Goal: Register for event/course

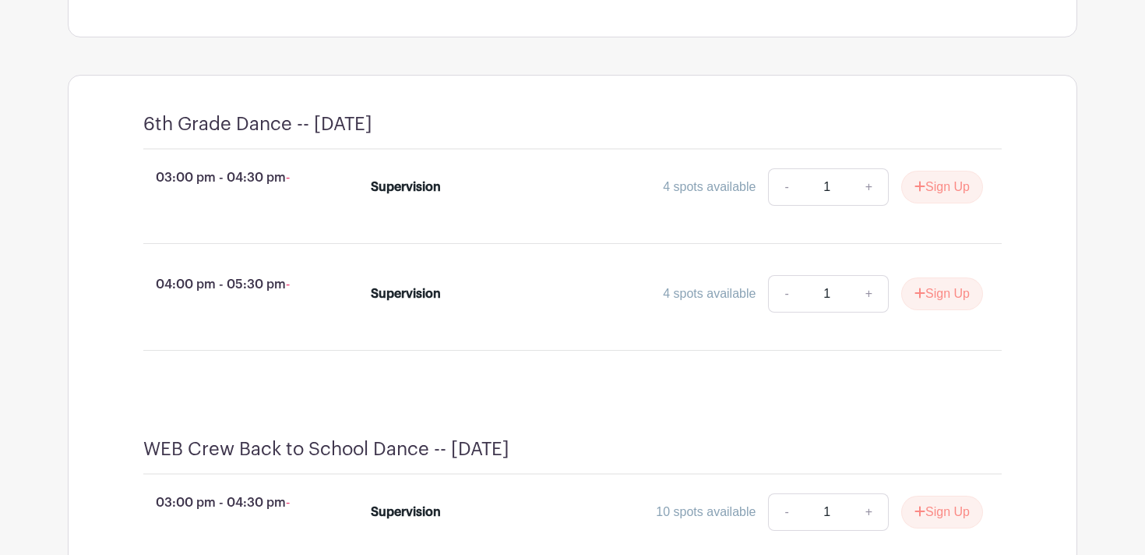
scroll to position [621, 0]
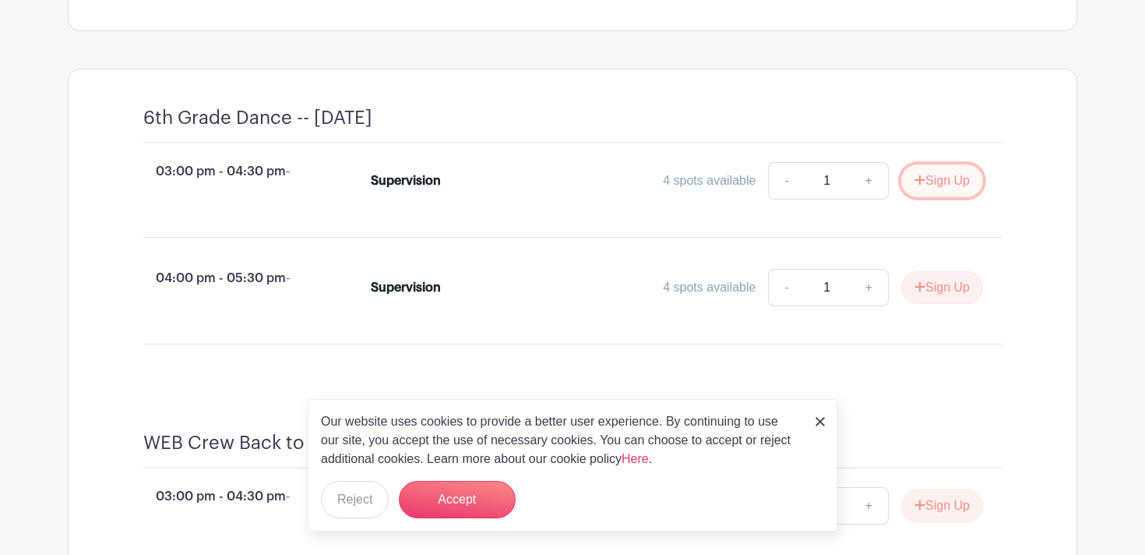
click at [925, 197] on button "Sign Up" at bounding box center [942, 180] width 82 height 33
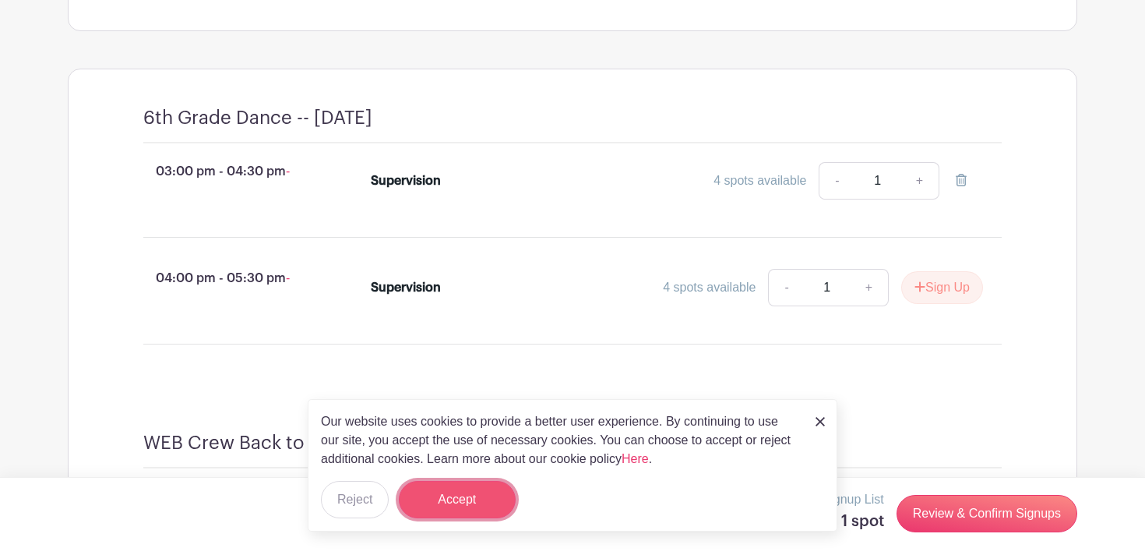
click at [459, 492] on button "Accept" at bounding box center [457, 499] width 117 height 37
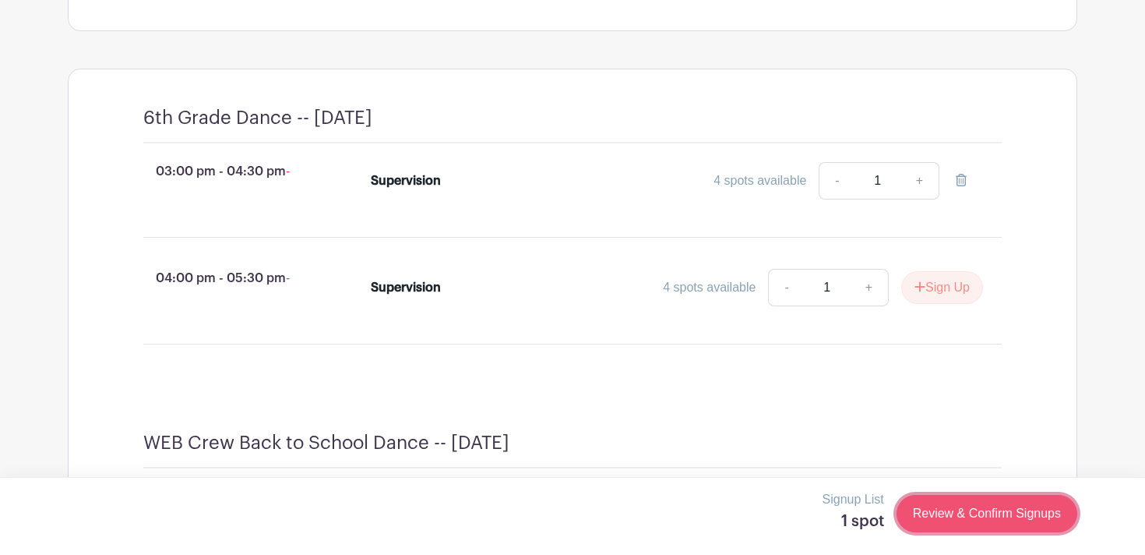
click at [959, 517] on link "Review & Confirm Signups" at bounding box center [987, 513] width 181 height 37
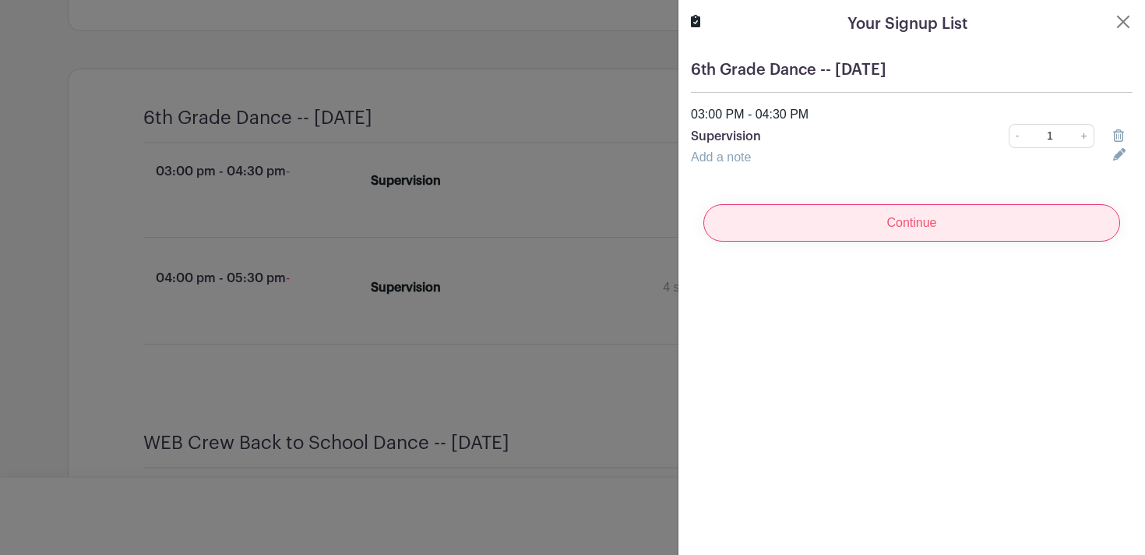
click at [944, 215] on input "Continue" at bounding box center [911, 222] width 417 height 37
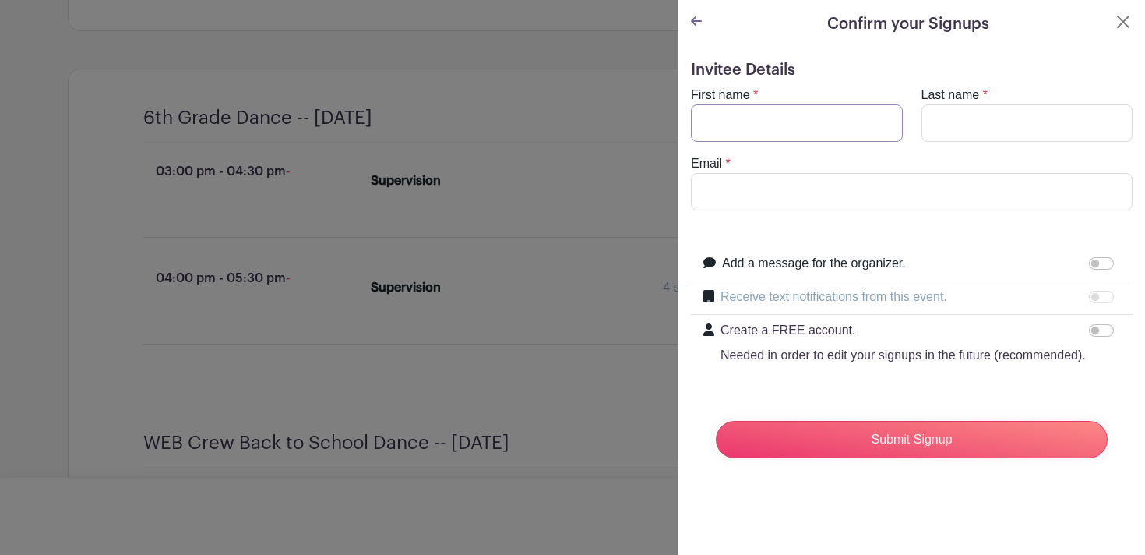
click at [795, 127] on input "First name" at bounding box center [797, 122] width 212 height 37
type input "[PERSON_NAME]"
type input "b"
type input "[EMAIL_ADDRESS][DOMAIN_NAME]"
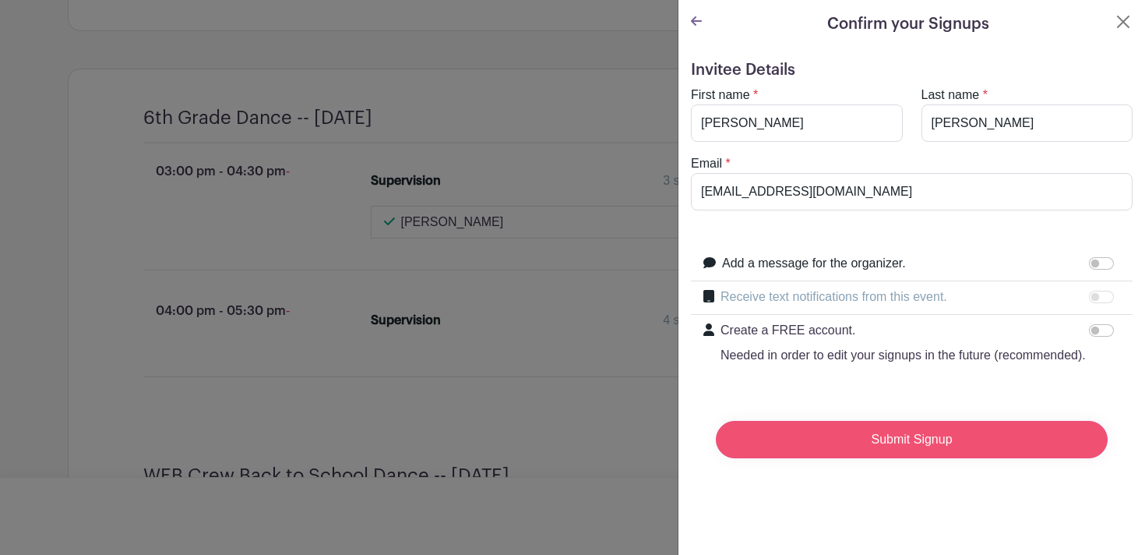
click at [848, 434] on input "Submit Signup" at bounding box center [912, 439] width 392 height 37
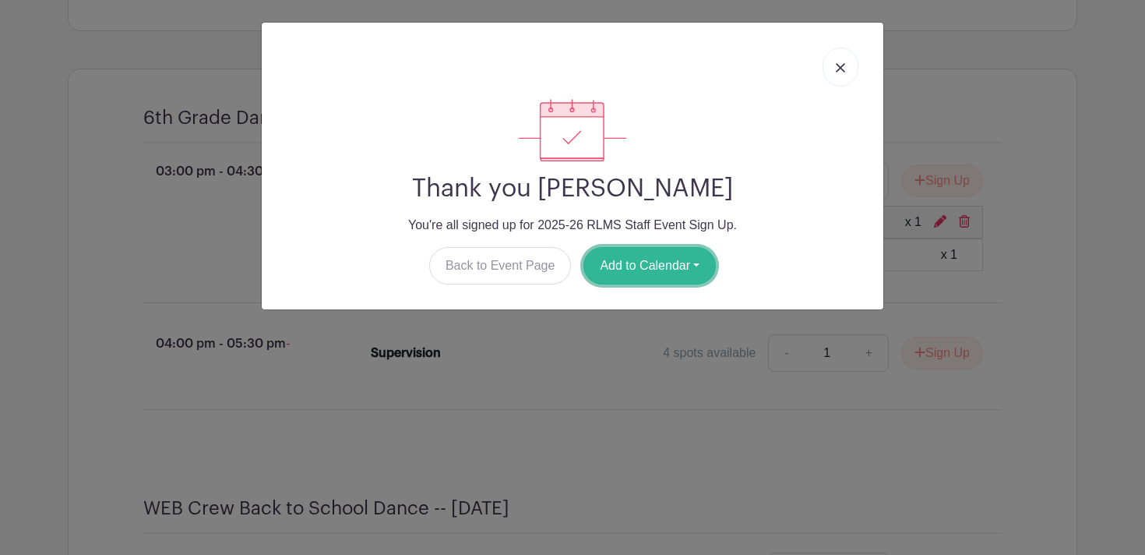
click at [668, 257] on button "Add to Calendar" at bounding box center [649, 265] width 132 height 37
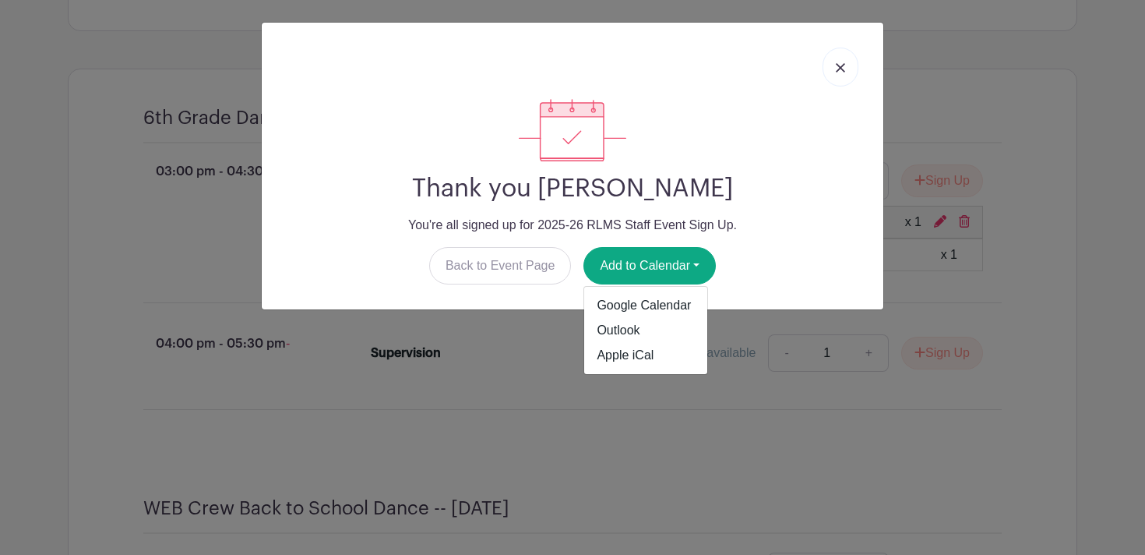
click at [847, 68] on link at bounding box center [841, 67] width 36 height 39
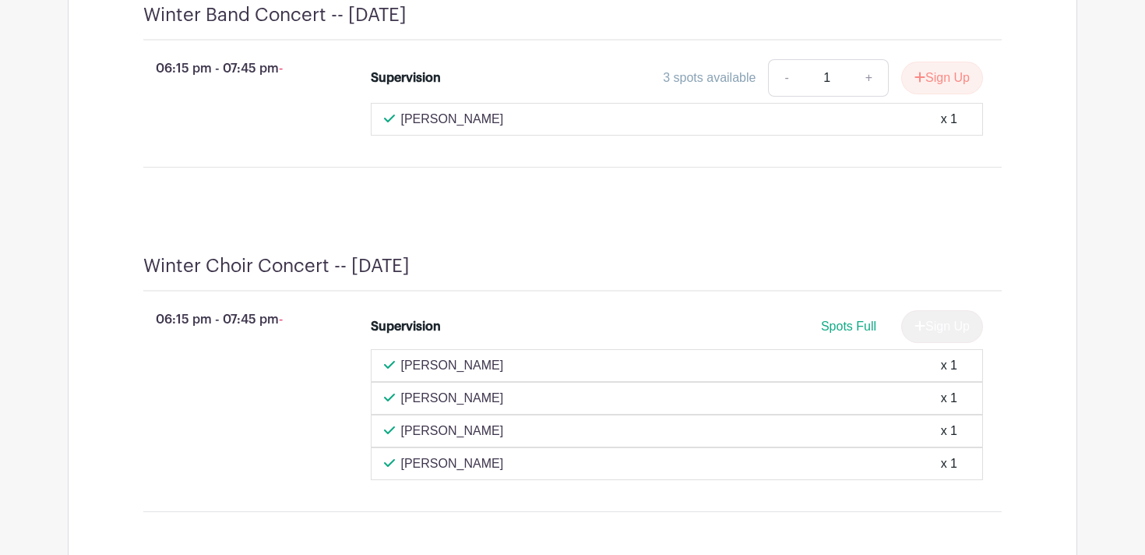
scroll to position [2932, 0]
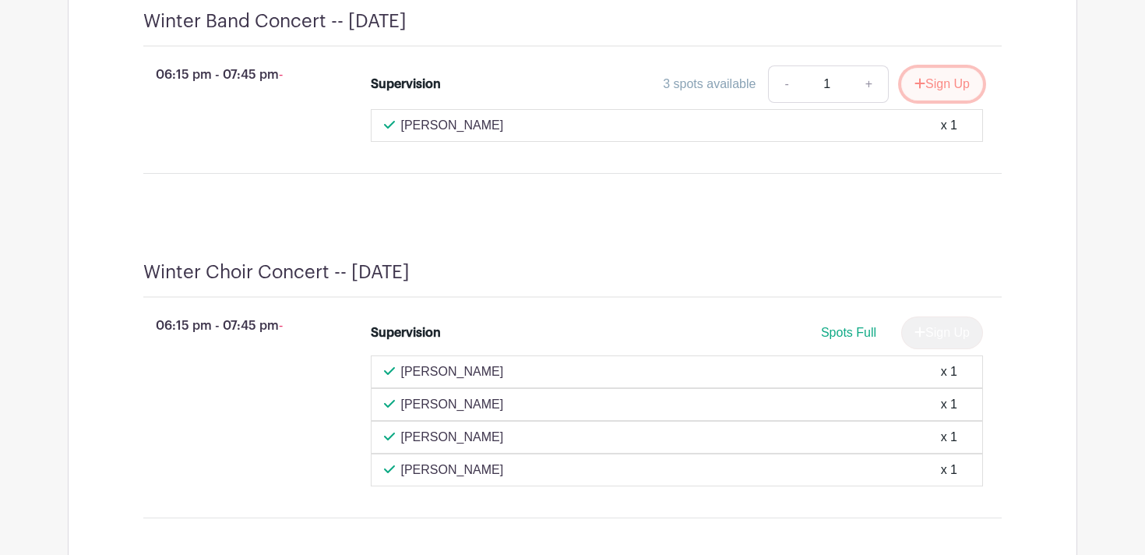
click at [950, 100] on button "Sign Up" at bounding box center [942, 84] width 82 height 33
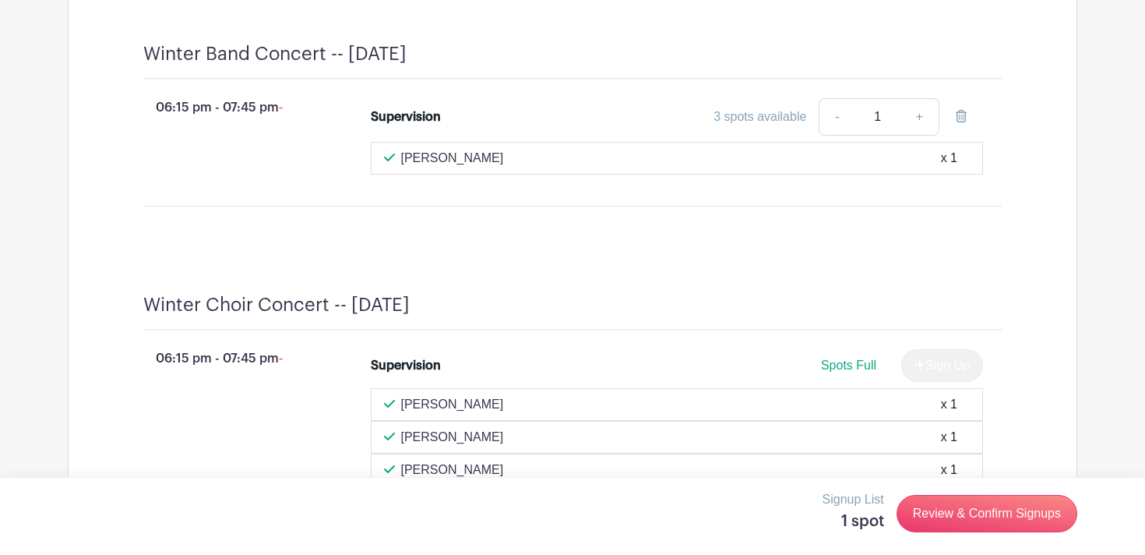
scroll to position [2964, 0]
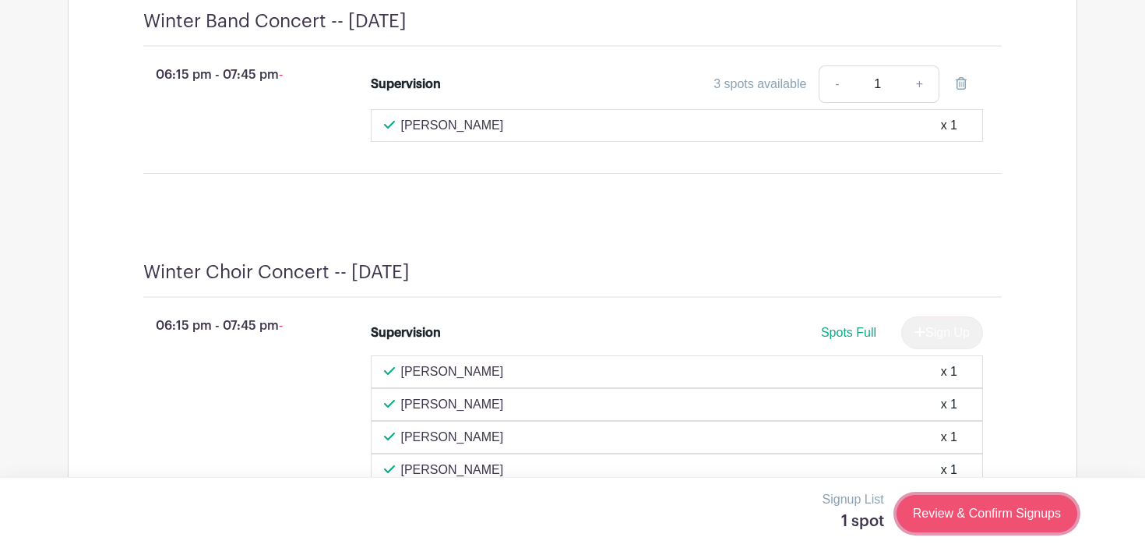
click at [972, 515] on link "Review & Confirm Signups" at bounding box center [987, 513] width 181 height 37
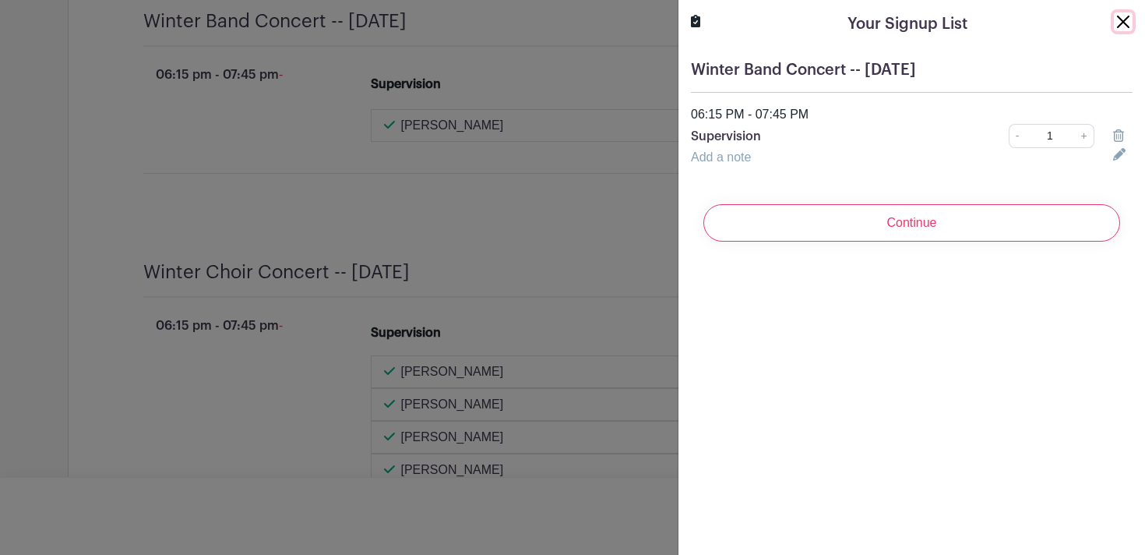
click at [1127, 23] on button "Close" at bounding box center [1123, 21] width 19 height 19
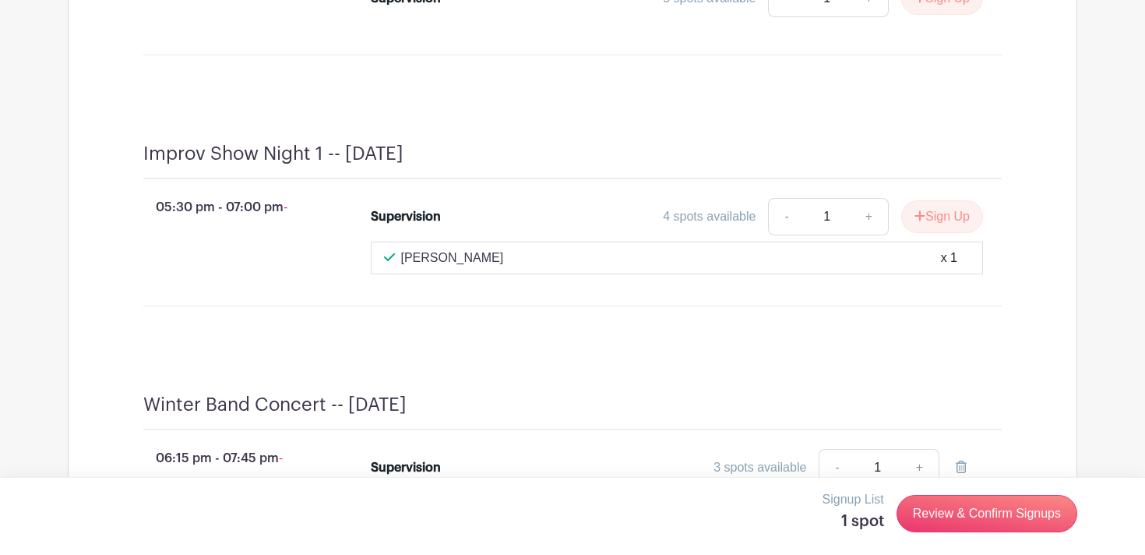
scroll to position [2551, 0]
